Goal: Navigation & Orientation: Go to known website

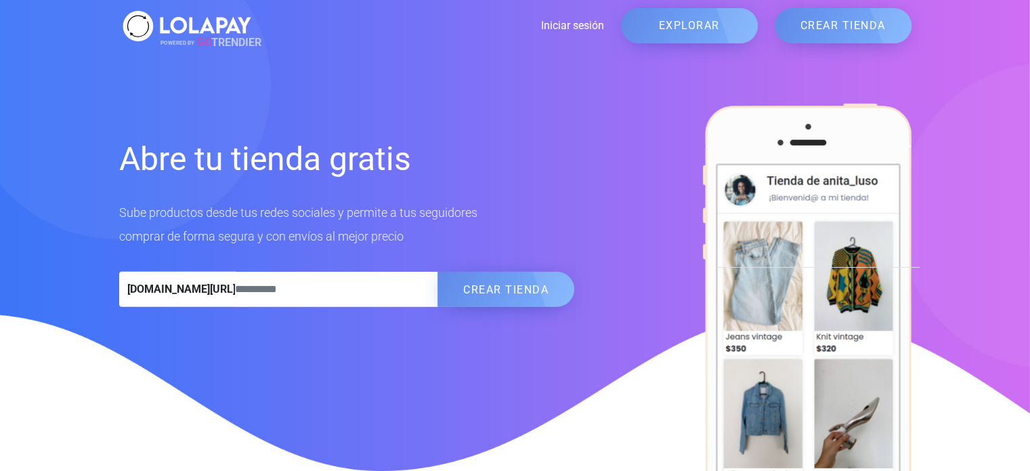
click at [583, 27] on link "Iniciar sesión" at bounding box center [429, 26] width 349 height 16
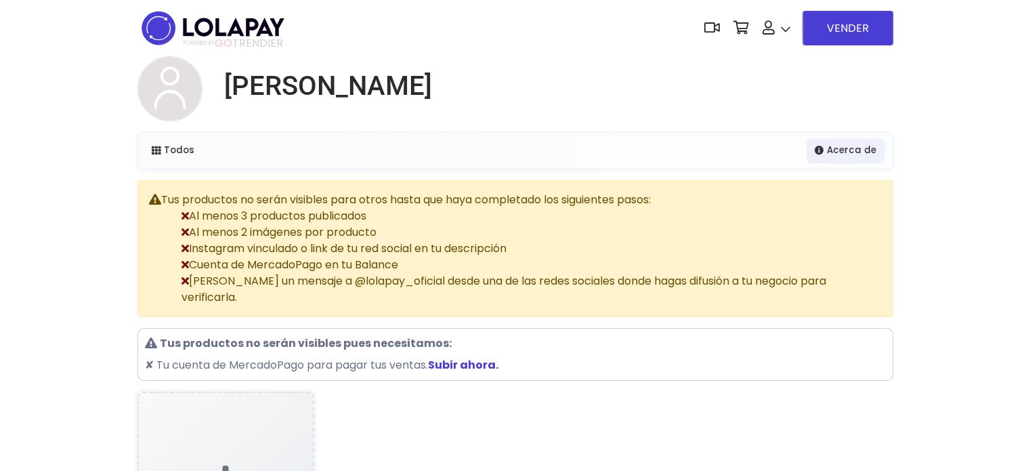
click at [249, 35] on img at bounding box center [212, 28] width 151 height 43
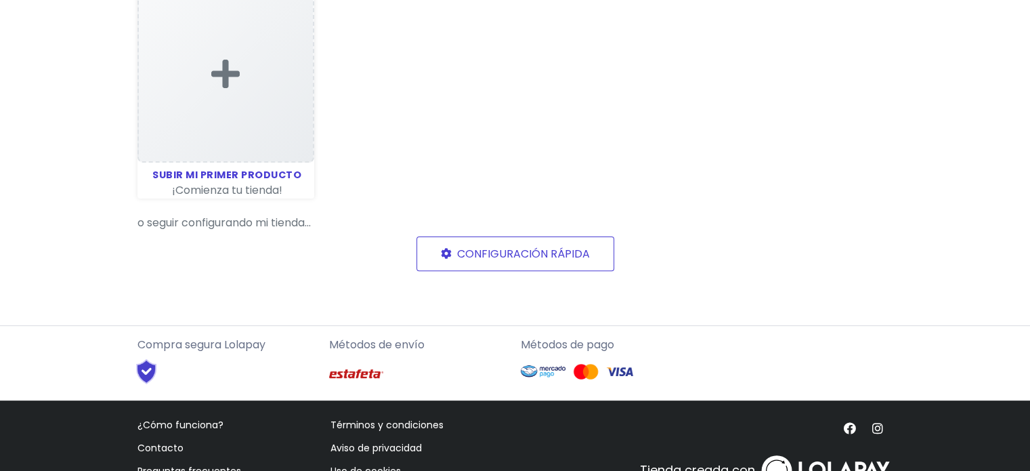
scroll to position [406, 0]
